Goal: Task Accomplishment & Management: Manage account settings

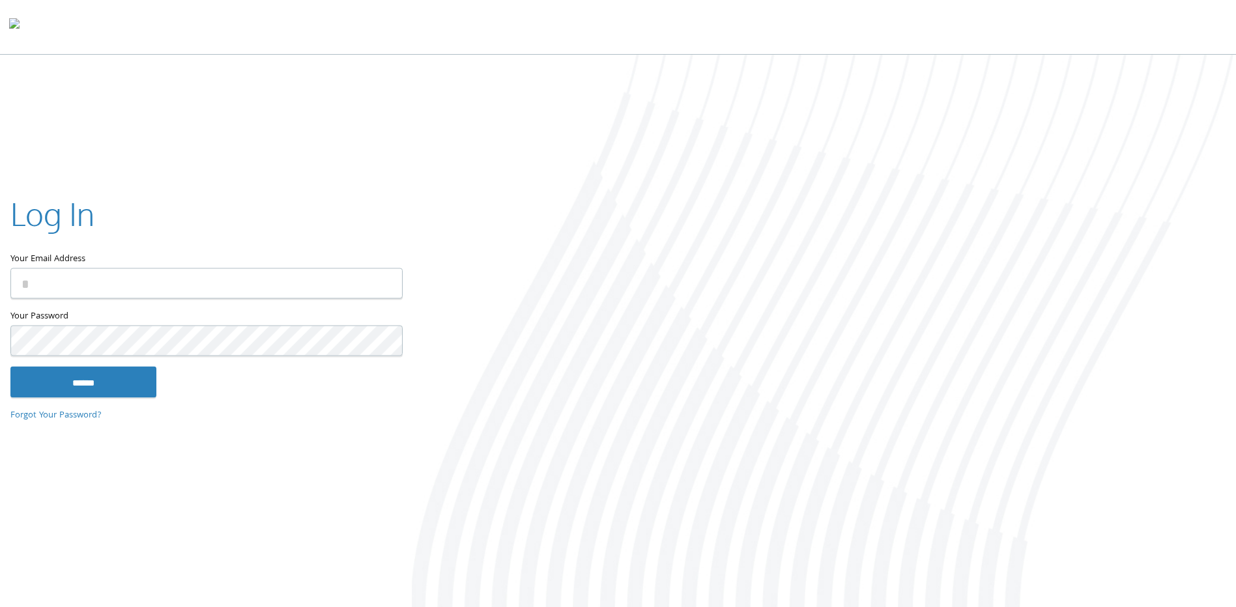
type input "**********"
click at [94, 386] on input "******" at bounding box center [83, 382] width 146 height 31
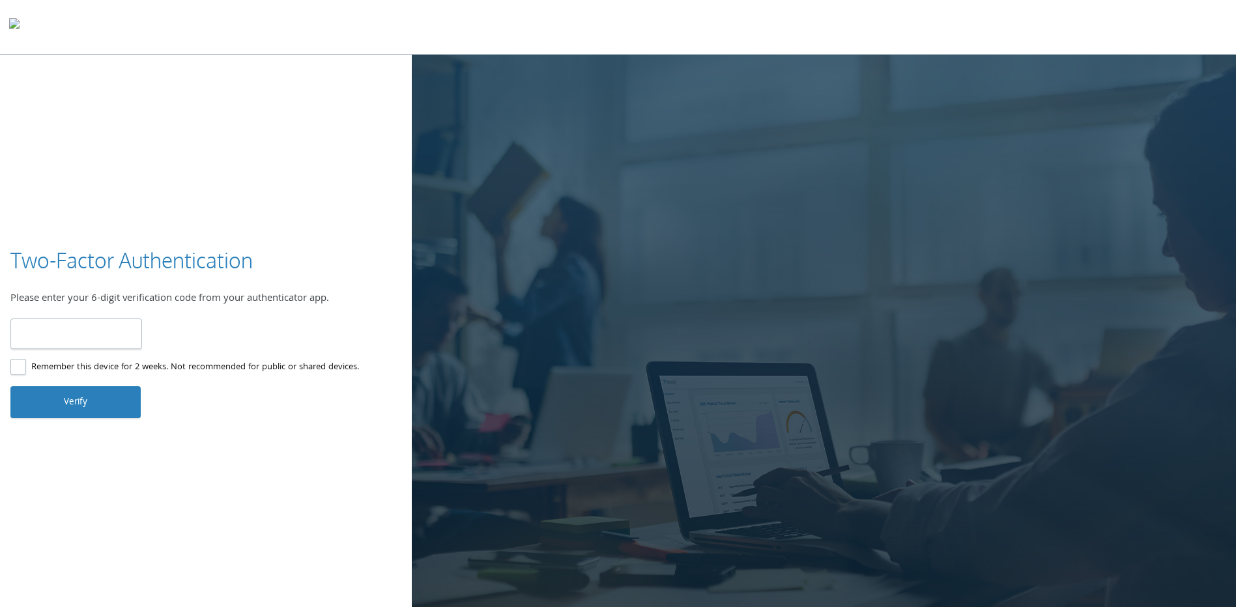
click at [59, 347] on input "number" at bounding box center [76, 334] width 132 height 31
type input "******"
